Goal: Task Accomplishment & Management: Use online tool/utility

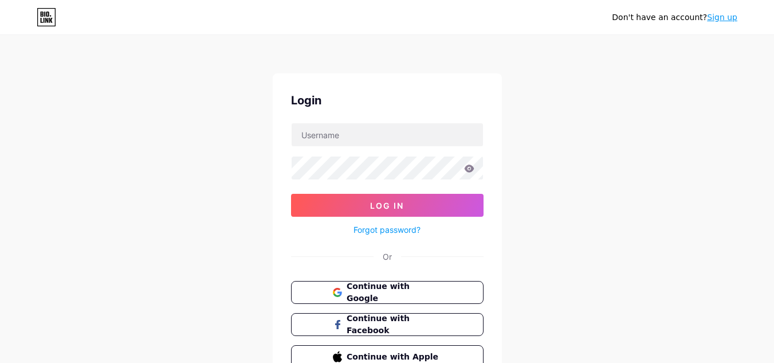
drag, startPoint x: 205, startPoint y: 135, endPoint x: 280, endPoint y: 161, distance: 79.5
click at [206, 136] on div "Don't have an account? Sign up Login Log In Forgot password? Or Continue with G…" at bounding box center [387, 211] width 774 height 423
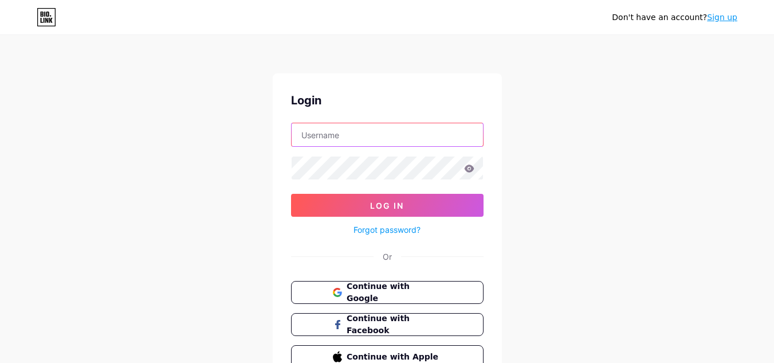
click at [433, 136] on input "text" at bounding box center [387, 134] width 191 height 23
paste input "melbournedeluxe"
type input "melbournedeluxe"
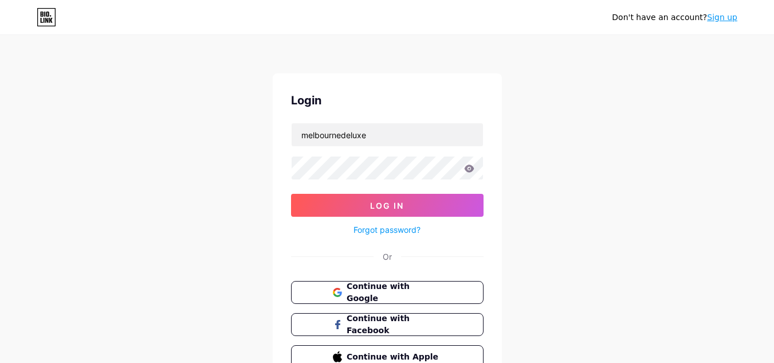
drag, startPoint x: 198, startPoint y: 154, endPoint x: 254, endPoint y: 194, distance: 68.6
click at [198, 157] on div "Don't have an account? Sign up Login melbournedeluxe Log In Forgot password? Or…" at bounding box center [387, 211] width 774 height 423
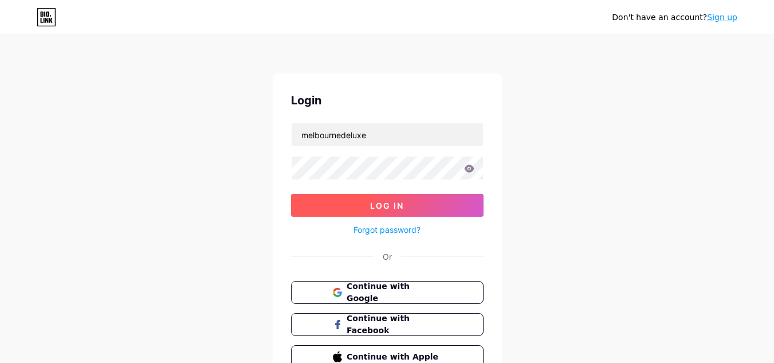
click at [329, 204] on button "Log In" at bounding box center [387, 205] width 192 height 23
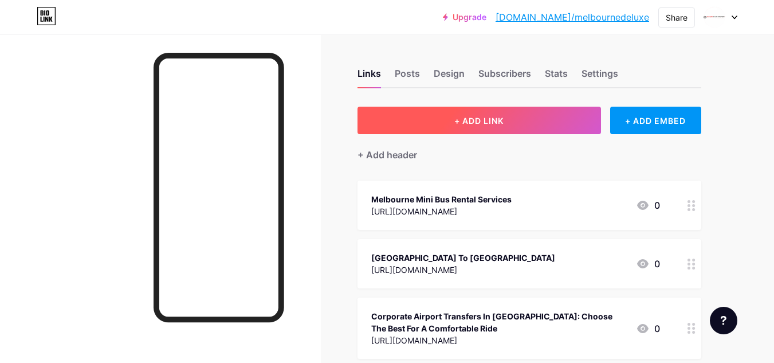
click at [489, 119] on span "+ ADD LINK" at bounding box center [478, 121] width 49 height 10
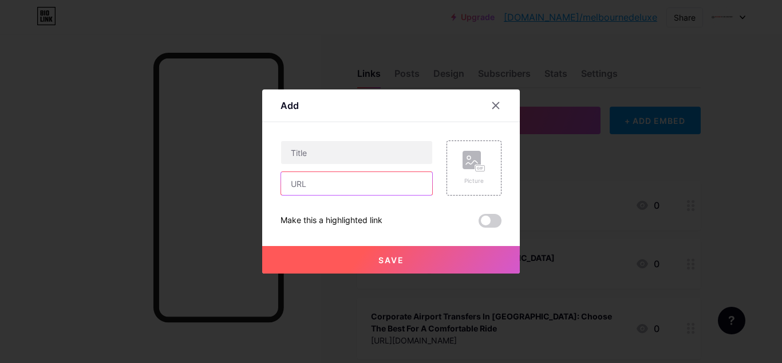
click at [346, 187] on input "text" at bounding box center [356, 183] width 151 height 23
paste input "[URL][DOMAIN_NAME]"
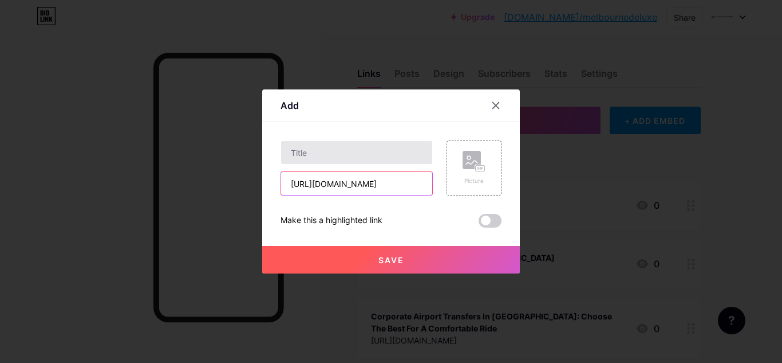
scroll to position [0, 180]
type input "[URL][DOMAIN_NAME]"
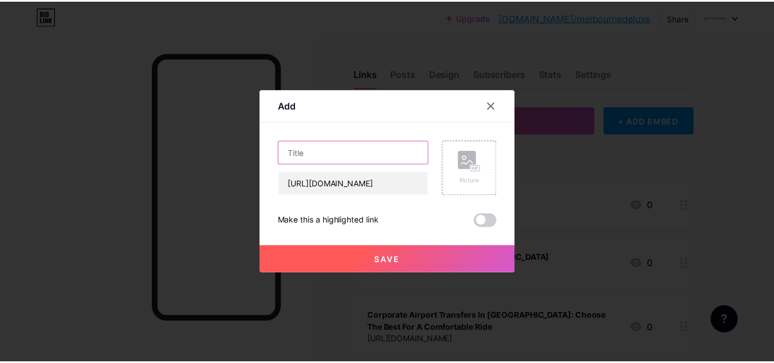
scroll to position [0, 0]
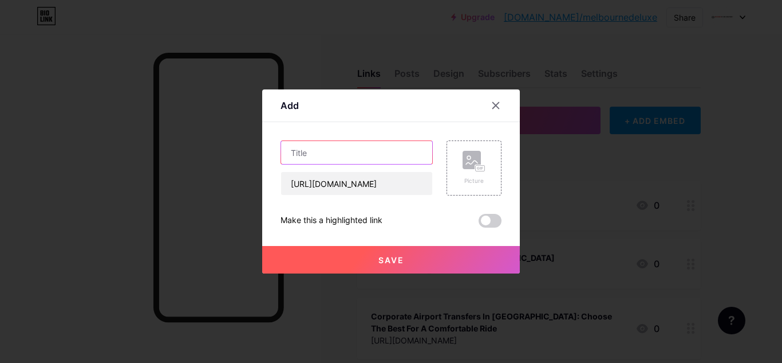
click at [327, 152] on input "text" at bounding box center [356, 152] width 151 height 23
paste input "Range Rover Car Hire"
type input "Range Rover Car Hire"
click at [357, 259] on button "Save" at bounding box center [391, 259] width 258 height 27
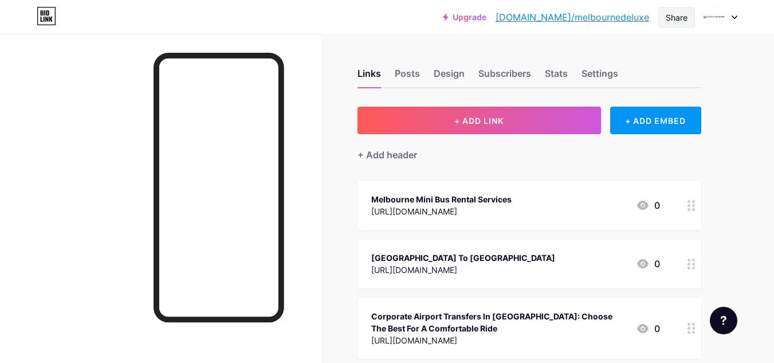
click at [676, 16] on div "Share" at bounding box center [677, 17] width 22 height 12
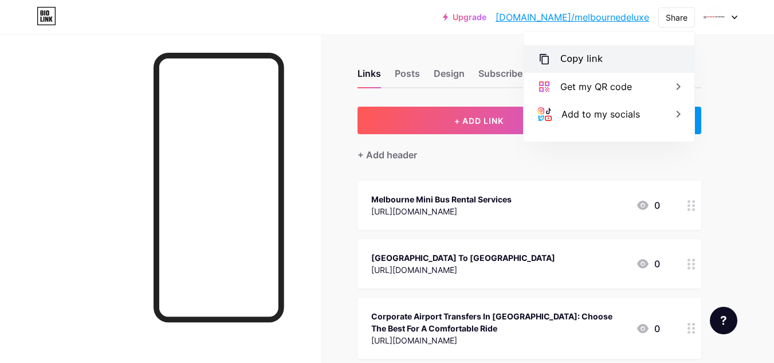
click at [631, 46] on div "Copy link" at bounding box center [608, 58] width 171 height 27
